Goal: Information Seeking & Learning: Learn about a topic

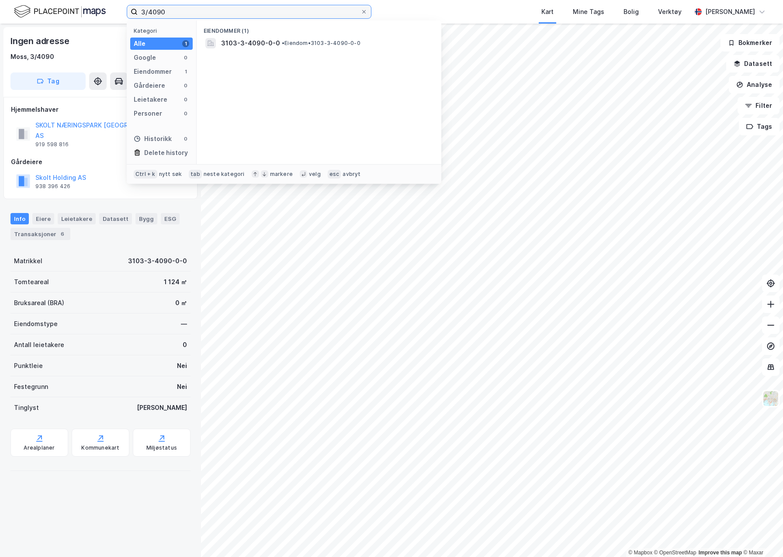
drag, startPoint x: 0, startPoint y: 0, endPoint x: 82, endPoint y: 9, distance: 82.6
click at [82, 9] on div "3/4090 Kategori Alle 1 Google 0 Eiendommer 1 Gårdeiere 0 Leietakere 0 Personer …" at bounding box center [391, 12] width 783 height 24
type input "81/22 vest"
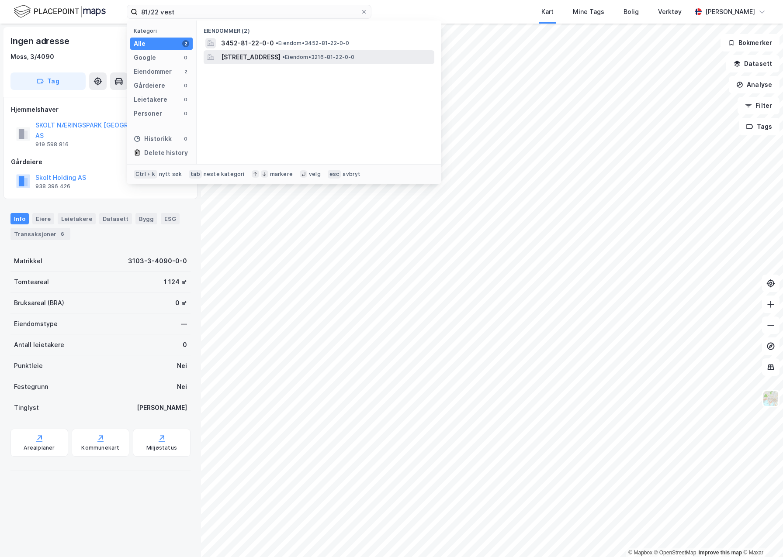
click at [355, 55] on span "• Eiendom • 3216-81-22-0-0" at bounding box center [318, 57] width 73 height 7
